Goal: Task Accomplishment & Management: Complete application form

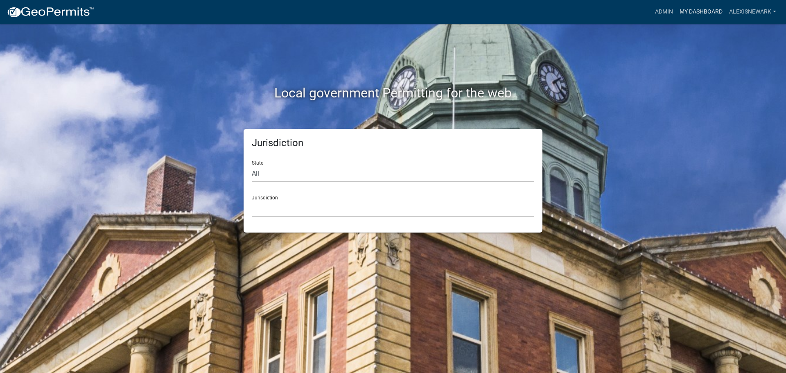
click at [689, 11] on link "My Dashboard" at bounding box center [701, 12] width 50 height 16
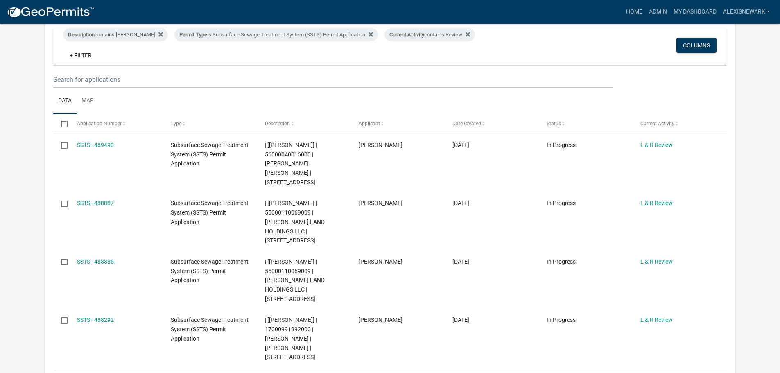
scroll to position [171, 0]
click at [291, 34] on div "Permit Type is Subsurface Sewage Treatment System (SSTS) Permit Application" at bounding box center [276, 35] width 204 height 13
click at [293, 68] on select "Select an option Building Contractor / Excavators (Registration) Building Contr…" at bounding box center [274, 66] width 190 height 17
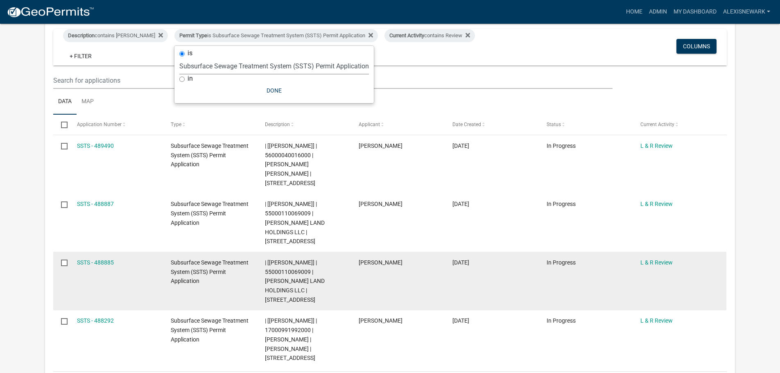
select select "79d4bf26-a84c-4898-8d16-9ebea2345fb4"
click at [179, 64] on select "Select an option Building Contractor / Excavators (Registration) Building Contr…" at bounding box center [274, 66] width 190 height 17
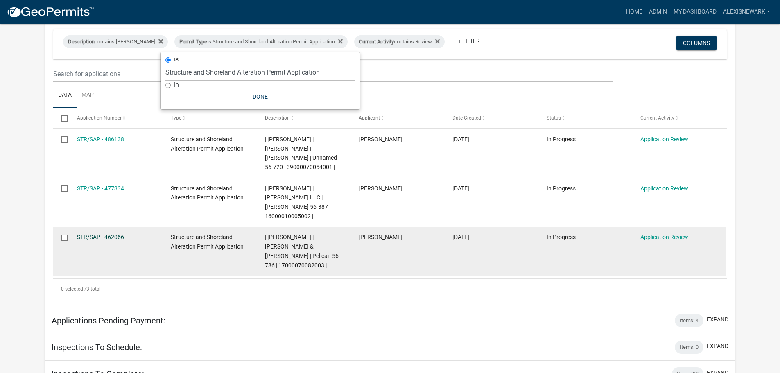
click at [94, 234] on link "STR/SAP - 462066" at bounding box center [100, 237] width 47 height 7
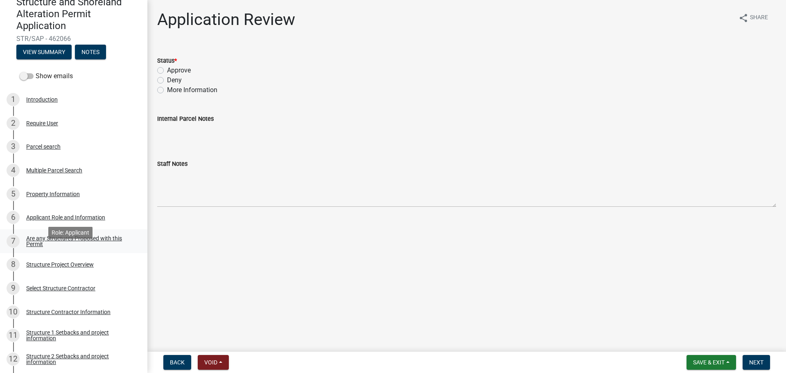
scroll to position [10, 0]
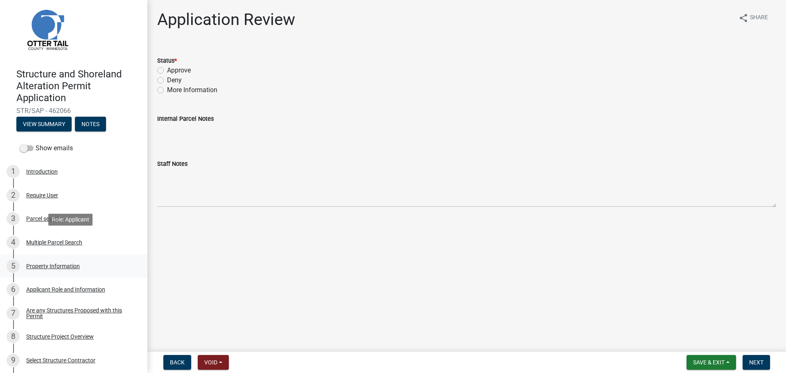
click at [110, 270] on div "5 Property Information" at bounding box center [71, 266] width 128 height 13
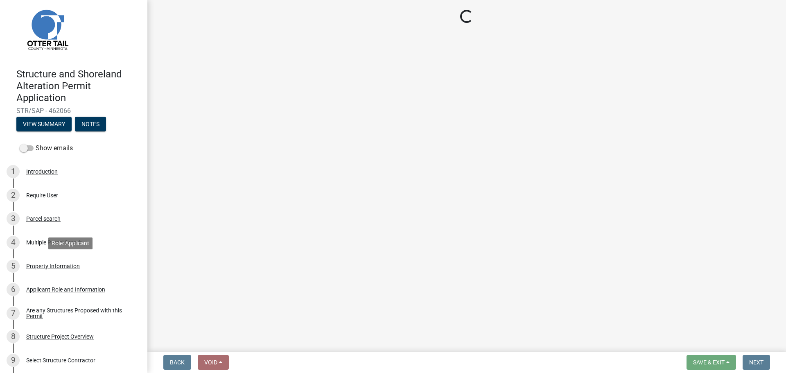
select select "758382b1-a9b7-40fb-b133-d60fa51a6422"
select select "9f52d7c9-96dd-4370-b810-ce091165f7c2"
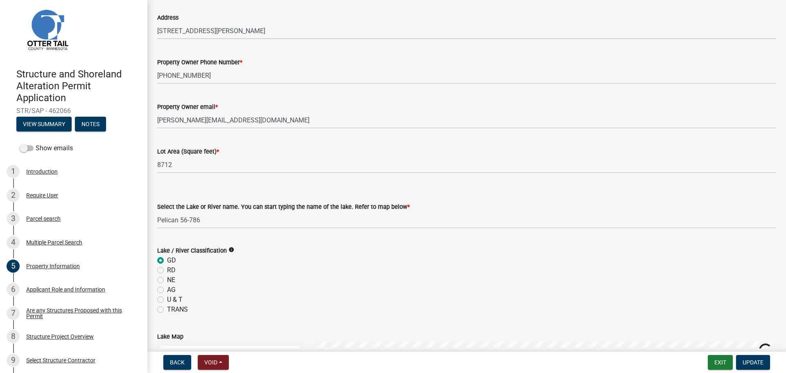
scroll to position [92, 0]
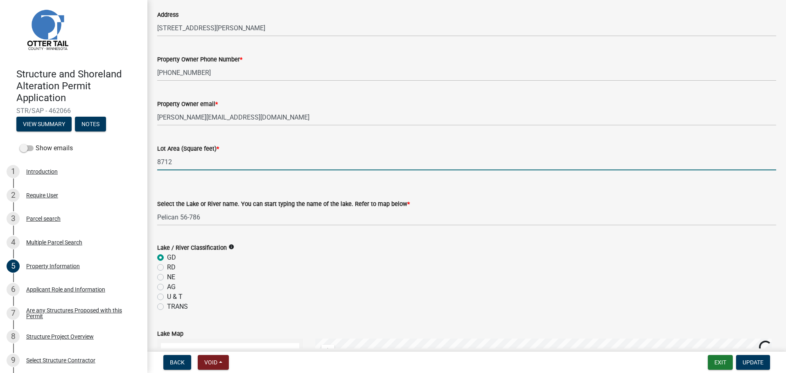
click at [175, 161] on input "8712" at bounding box center [466, 162] width 619 height 17
type input "6"
type input "8990"
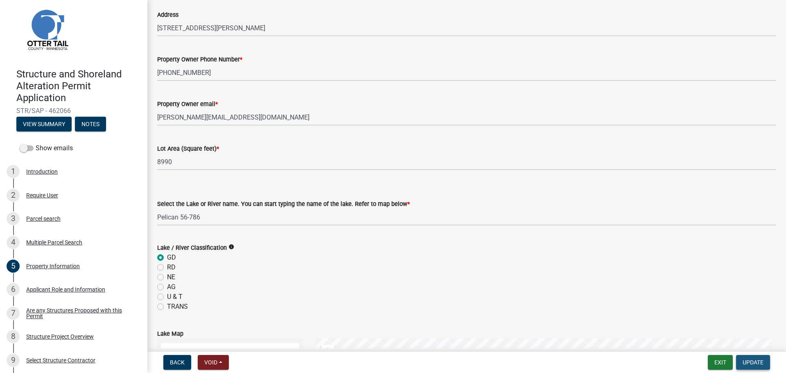
click at [745, 361] on span "Update" at bounding box center [753, 362] width 21 height 7
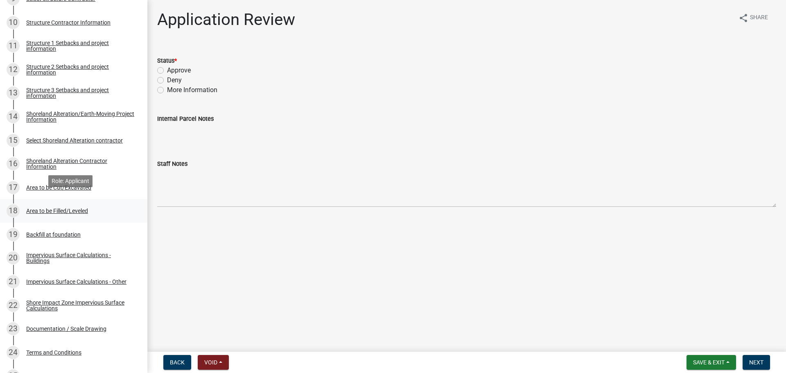
scroll to position [379, 0]
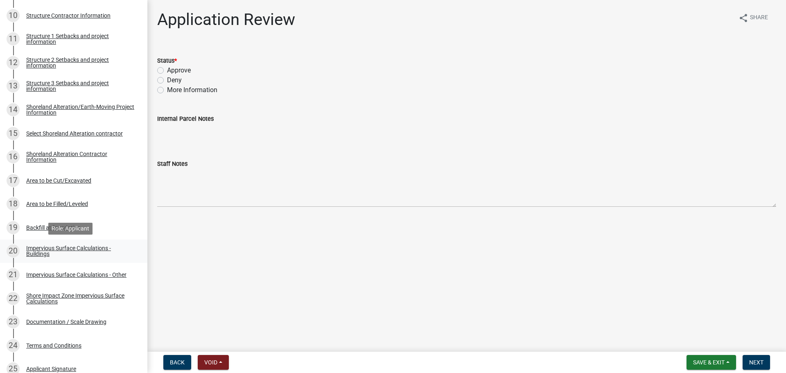
click at [93, 245] on div "Impervious Surface Calculations - Buildings" at bounding box center [80, 250] width 108 height 11
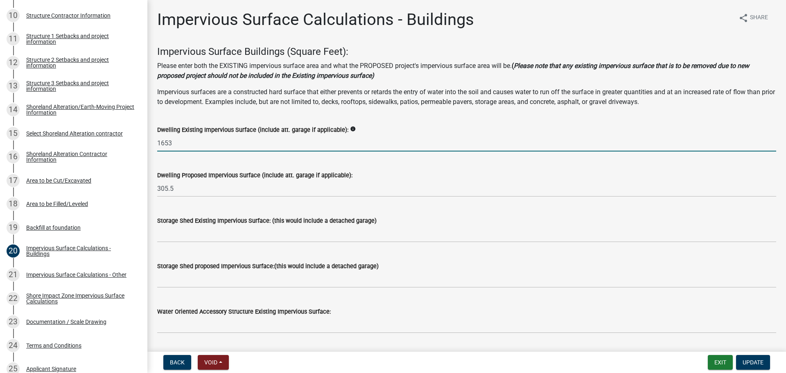
click at [213, 150] on input "1653" at bounding box center [466, 143] width 619 height 17
type input "1408"
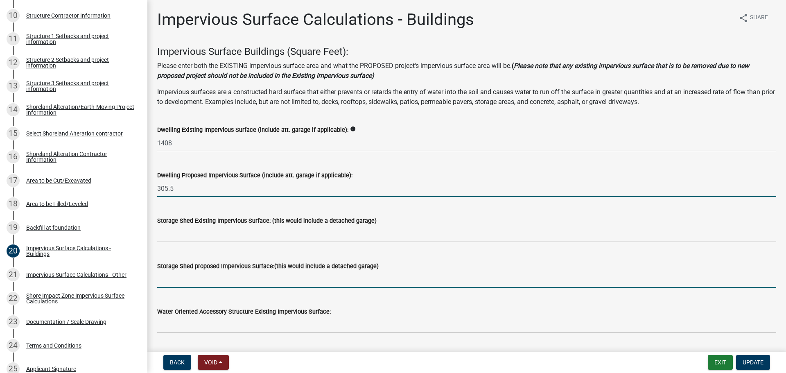
click at [196, 184] on input "305.5" at bounding box center [466, 188] width 619 height 17
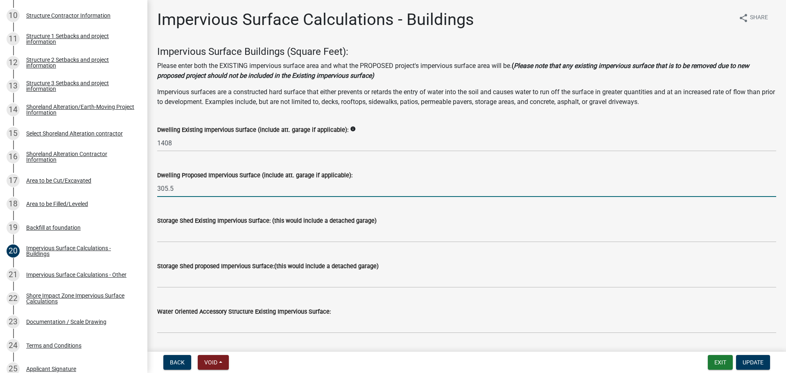
click at [196, 184] on input "305.5" at bounding box center [466, 188] width 619 height 17
type input "305"
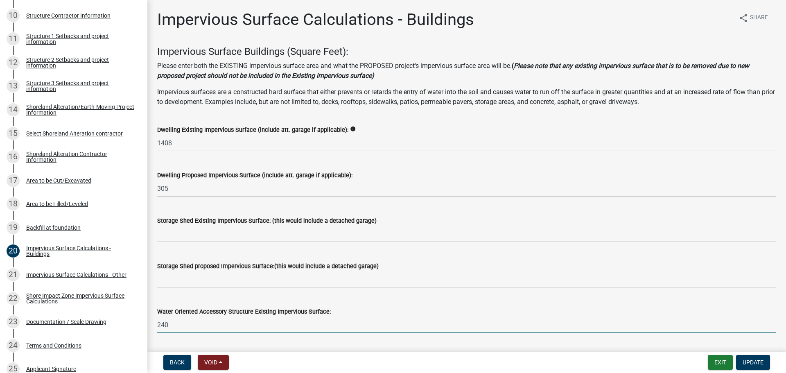
type input "240"
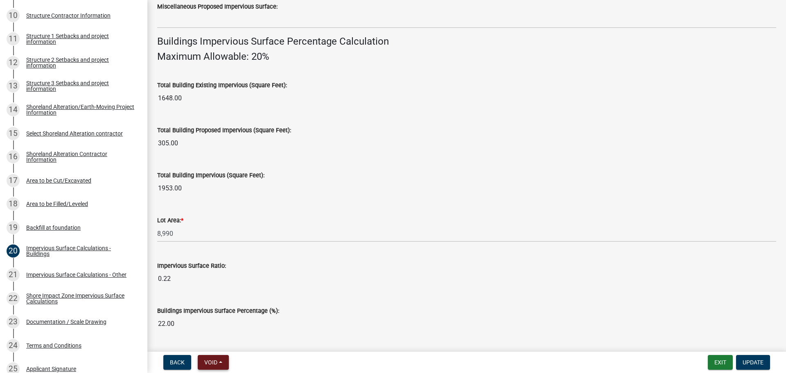
scroll to position [555, 0]
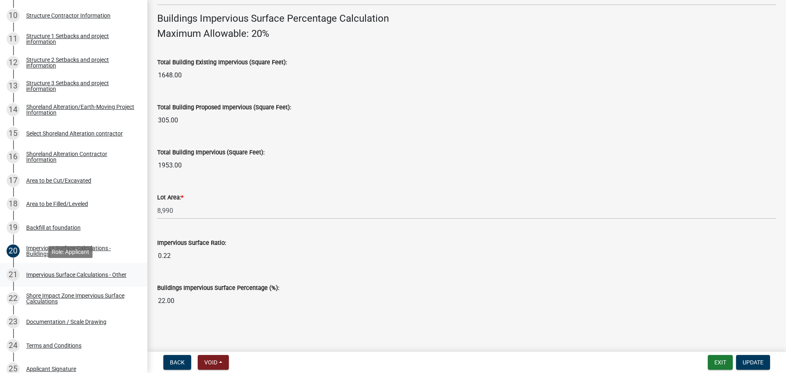
click at [124, 275] on div "Impervious Surface Calculations - Other" at bounding box center [76, 275] width 100 height 6
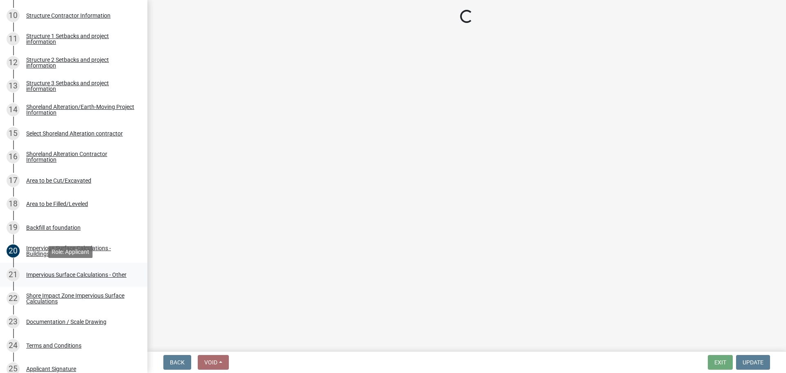
scroll to position [0, 0]
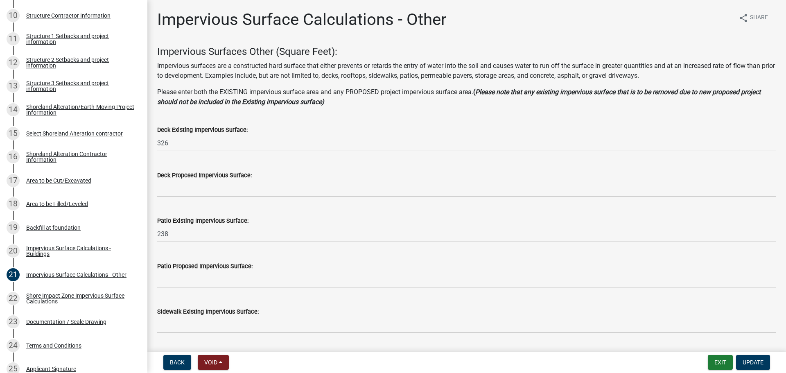
click at [64, 252] on div "Impervious Surface Calculations - Buildings" at bounding box center [80, 250] width 108 height 11
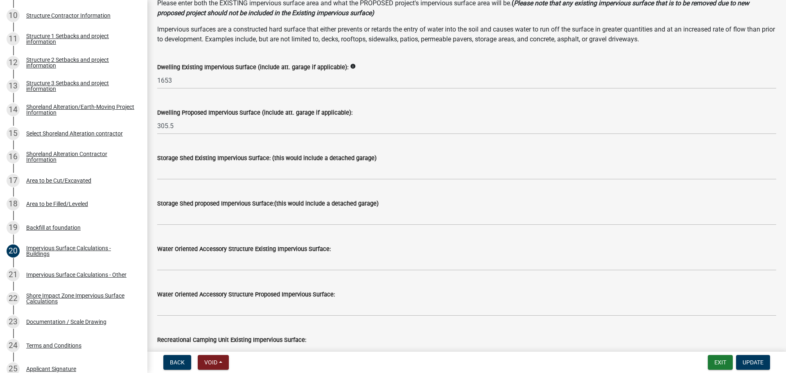
scroll to position [72, 0]
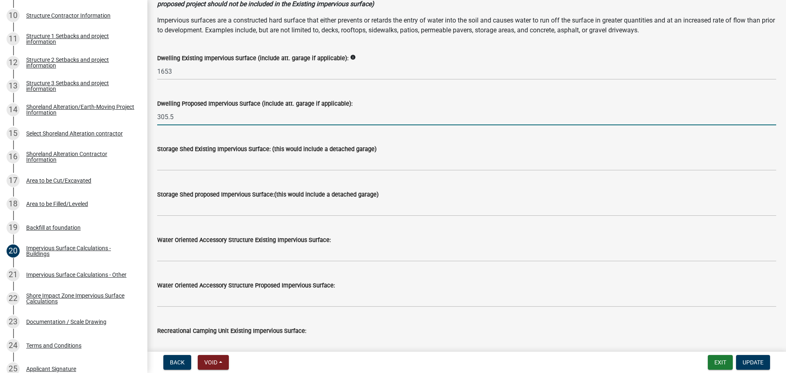
click at [182, 118] on input "305.5" at bounding box center [466, 117] width 619 height 17
type input "305"
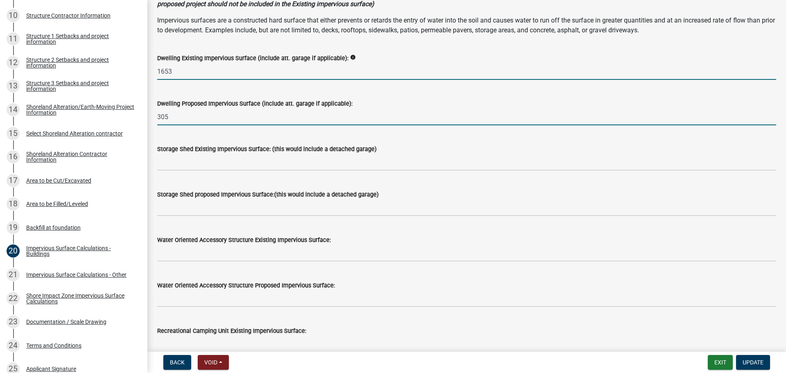
click at [187, 70] on input "1653" at bounding box center [466, 71] width 619 height 17
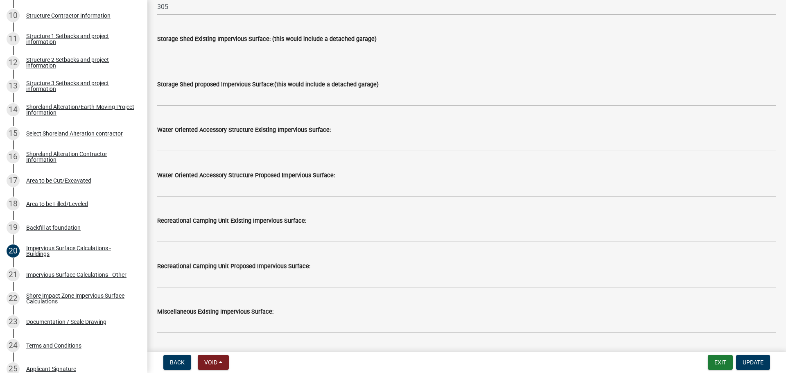
scroll to position [184, 0]
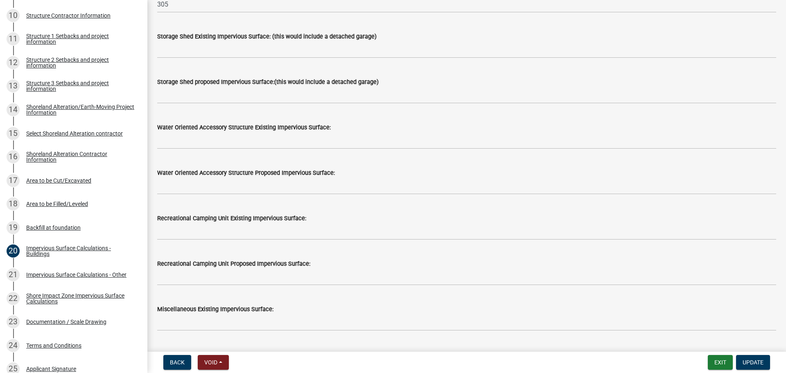
type input "1408"
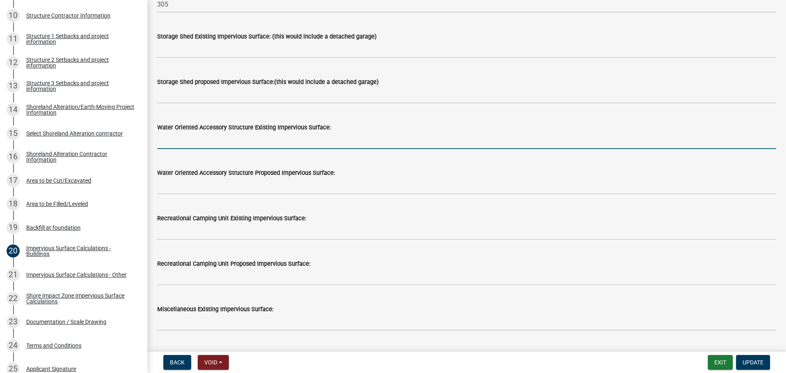
click at [192, 136] on input "text" at bounding box center [466, 140] width 619 height 17
type input "240"
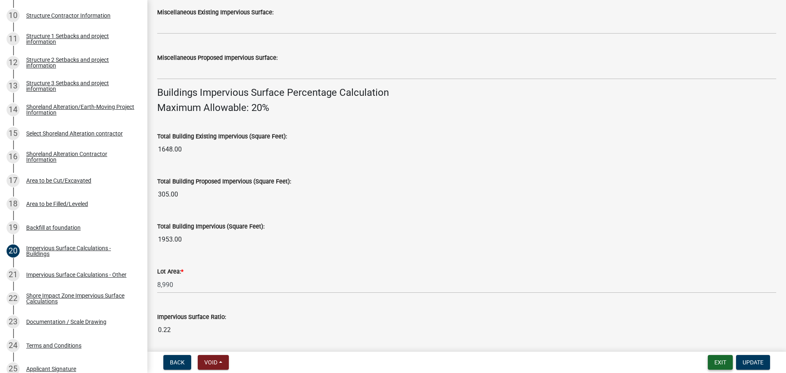
scroll to position [555, 0]
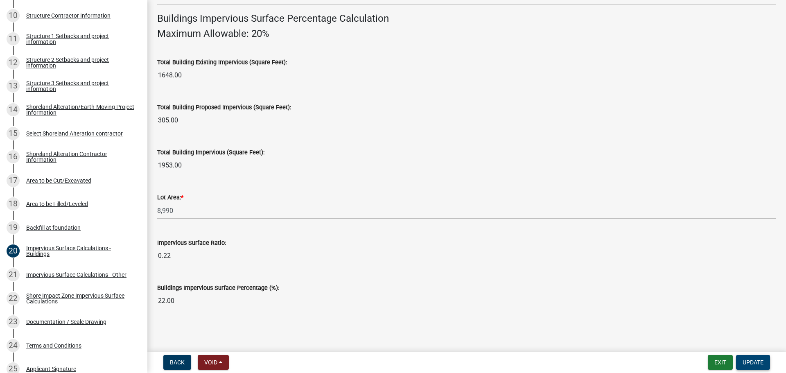
click at [751, 367] on button "Update" at bounding box center [753, 362] width 34 height 15
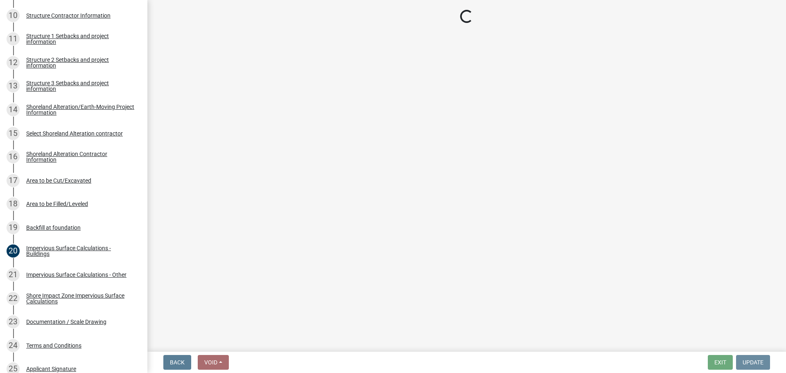
scroll to position [0, 0]
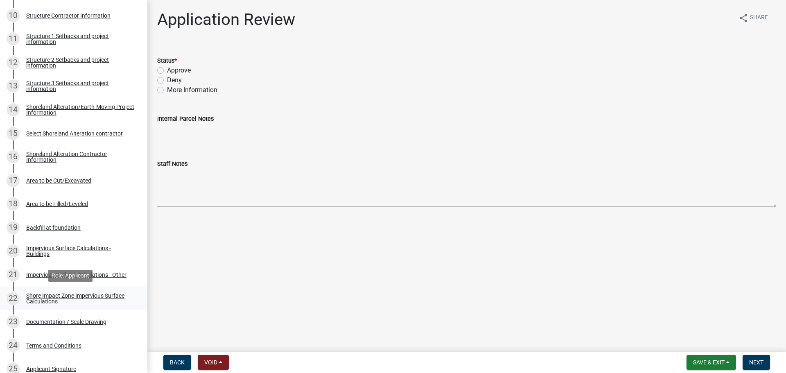
click at [127, 298] on div "Shore Impact Zone Impervious Surface Calculations" at bounding box center [80, 298] width 108 height 11
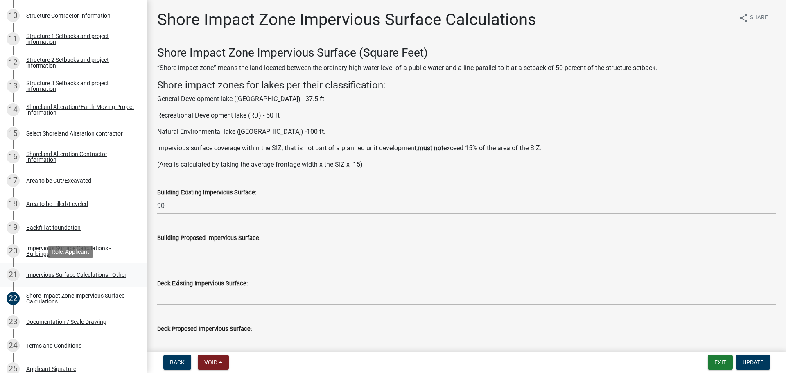
click at [117, 270] on div "21 Impervious Surface Calculations - Other" at bounding box center [71, 274] width 128 height 13
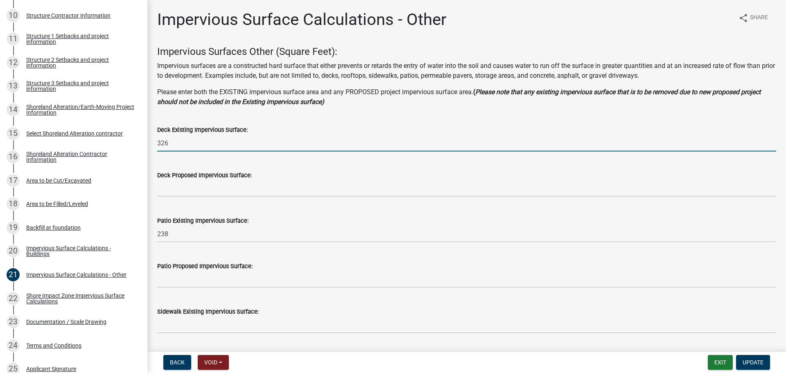
click at [167, 144] on input "326" at bounding box center [466, 143] width 619 height 17
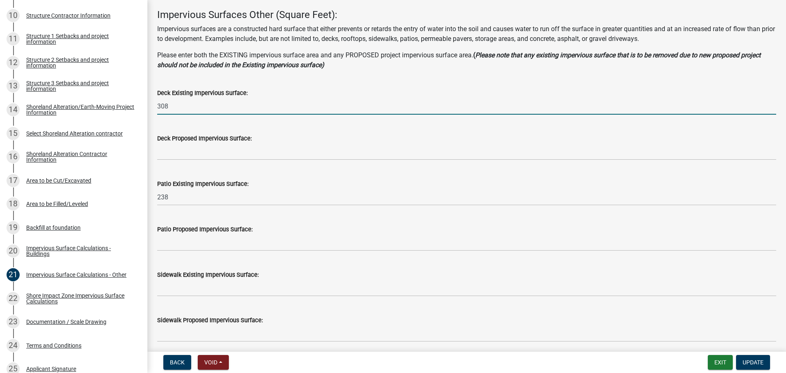
scroll to position [41, 0]
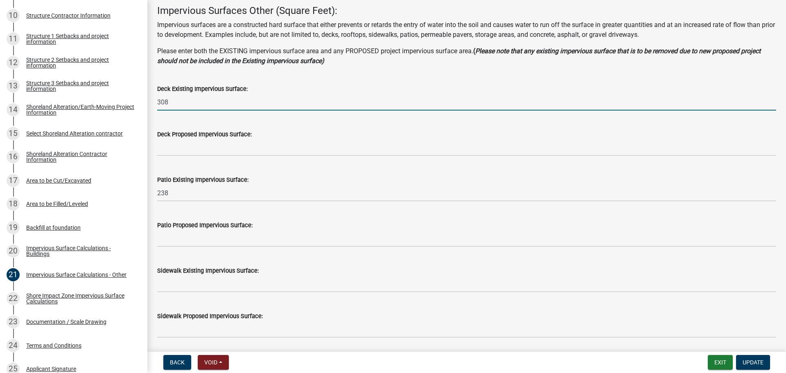
type input "308"
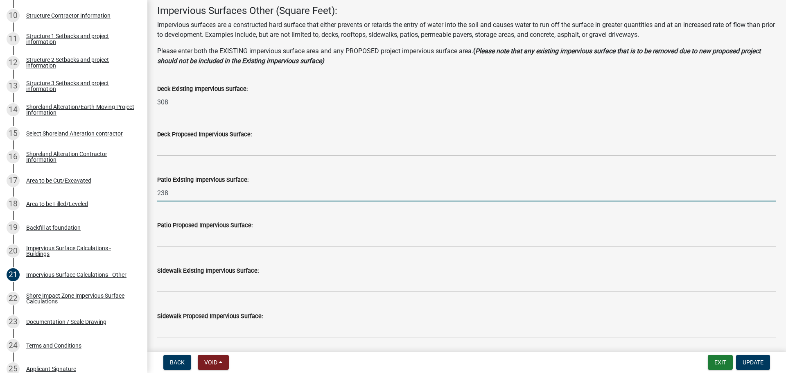
click at [213, 195] on input "238" at bounding box center [466, 193] width 619 height 17
type input "348"
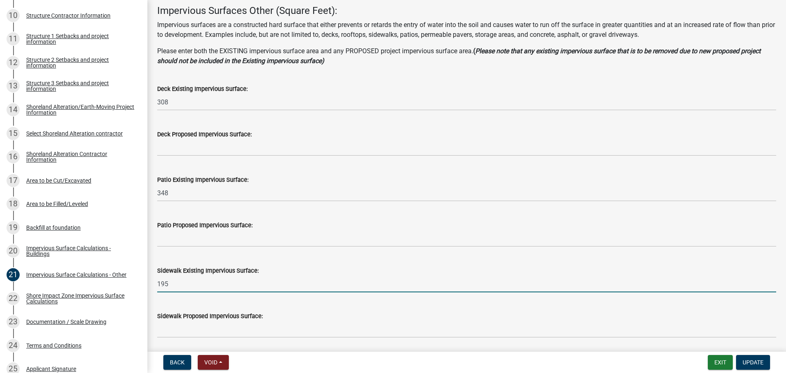
type input "195"
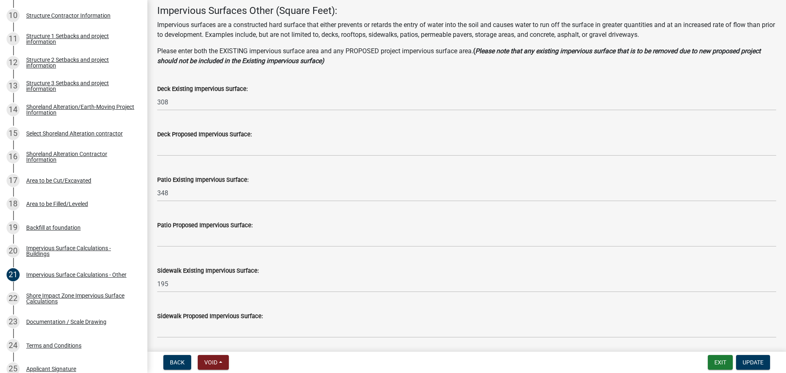
scroll to position [242, 0]
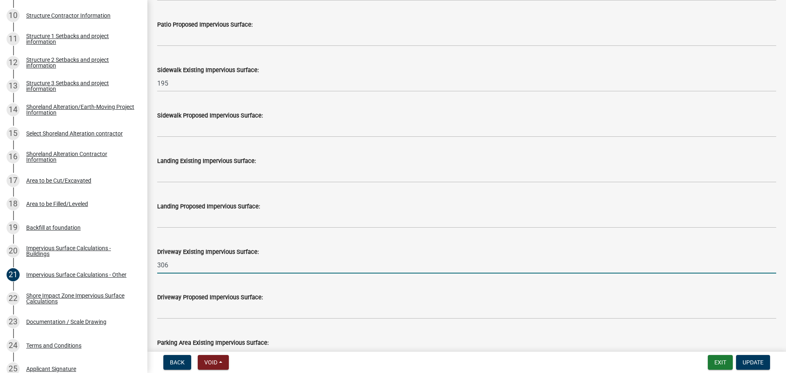
type input "306"
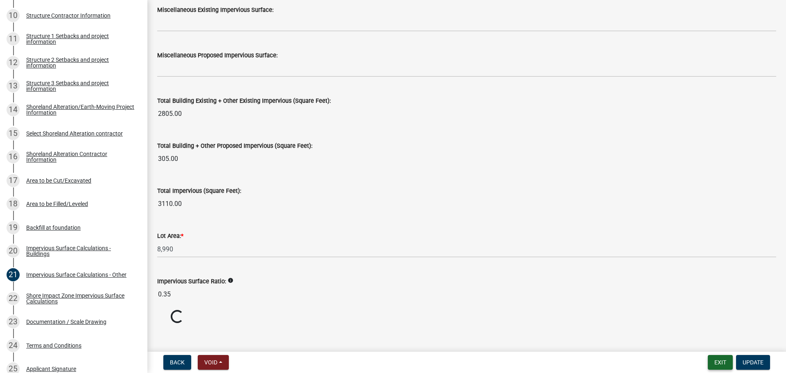
scroll to position [845, 0]
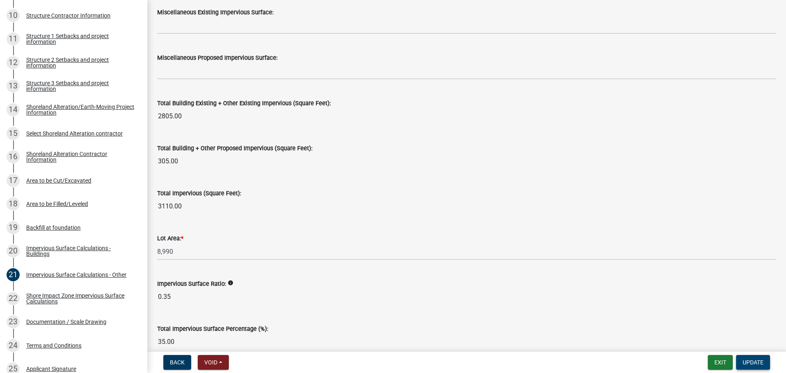
click at [744, 367] on button "Update" at bounding box center [753, 362] width 34 height 15
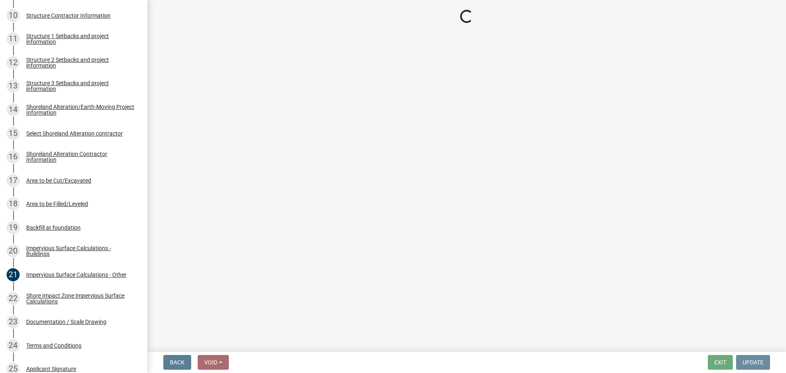
scroll to position [0, 0]
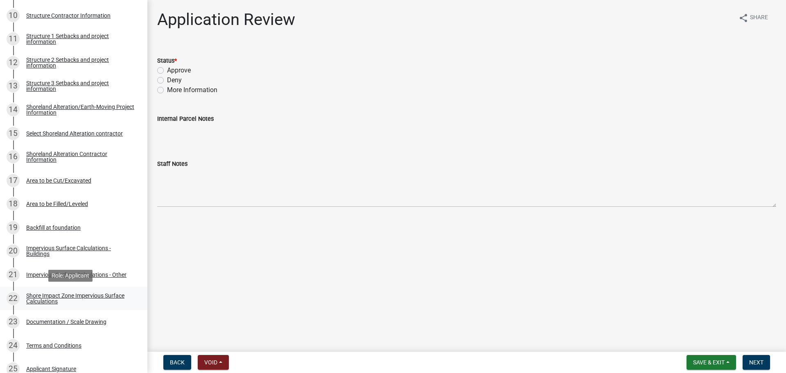
click at [103, 296] on div "Shore Impact Zone Impervious Surface Calculations" at bounding box center [80, 298] width 108 height 11
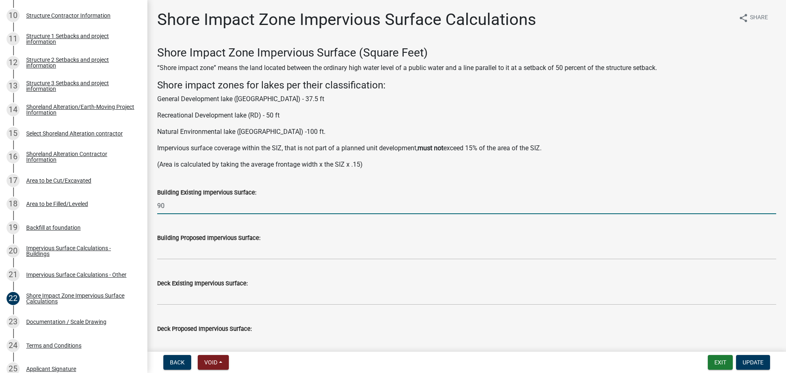
click at [274, 210] on input "90" at bounding box center [466, 205] width 619 height 17
type input "240"
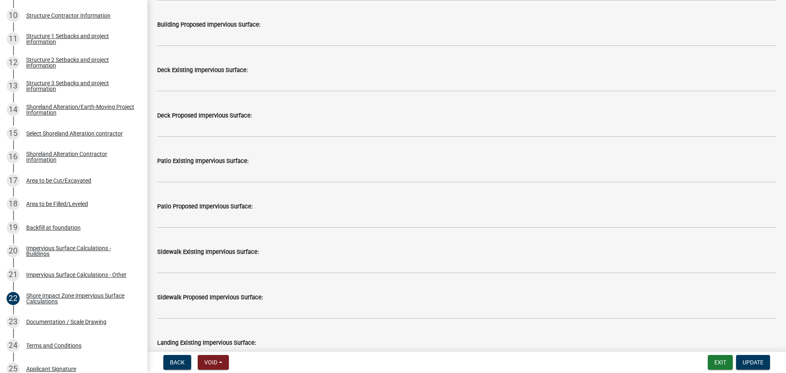
scroll to position [229, 0]
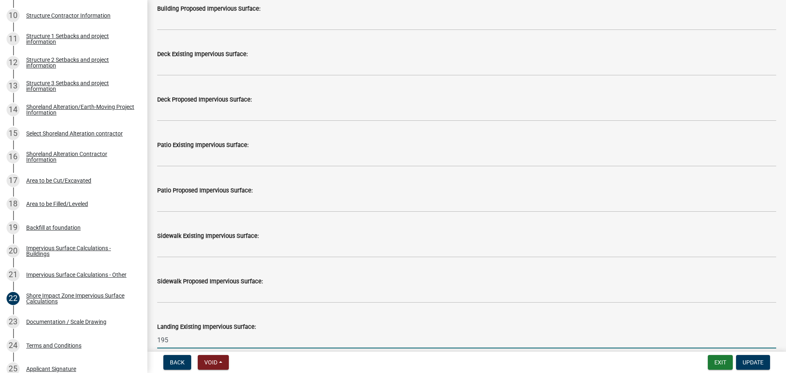
type input "195"
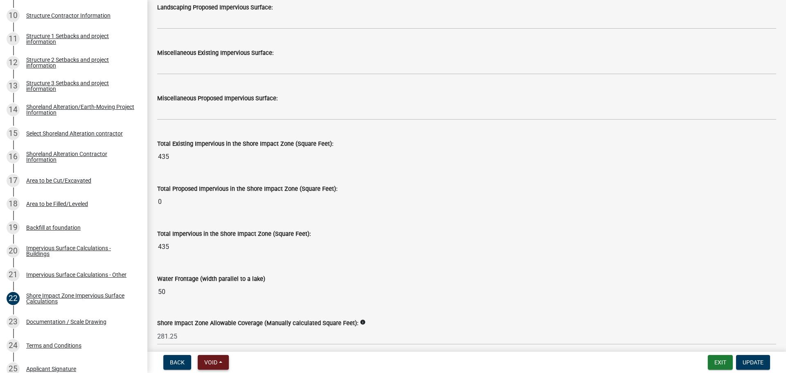
scroll to position [993, 0]
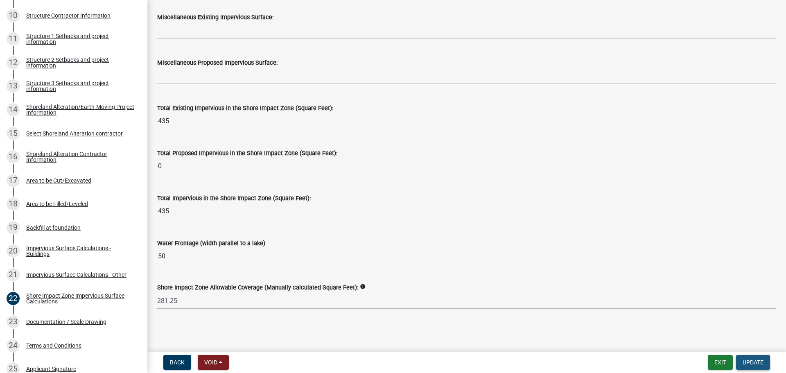
click at [747, 365] on span "Update" at bounding box center [753, 362] width 21 height 7
